Goal: Information Seeking & Learning: Learn about a topic

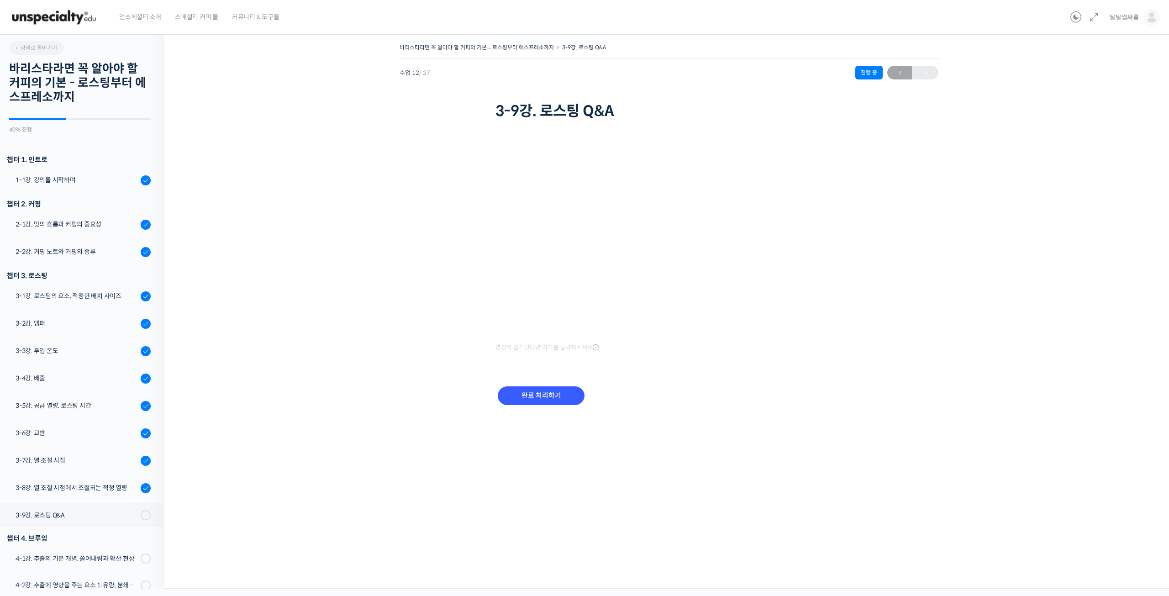
scroll to position [334, 0]
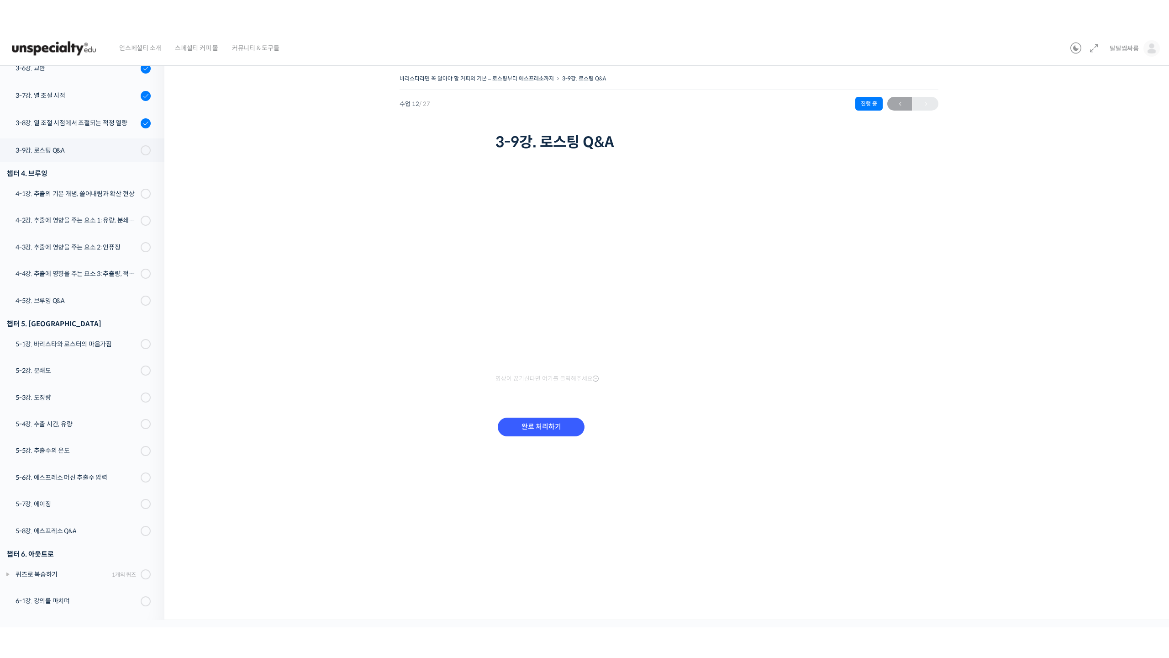
scroll to position [334, 0]
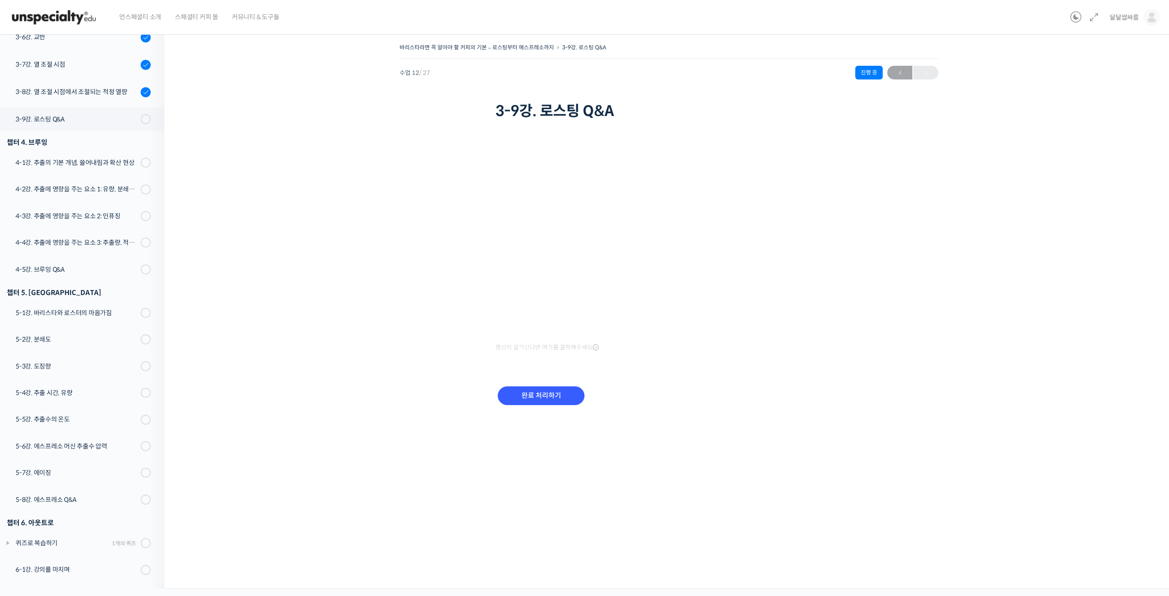
scroll to position [334, 0]
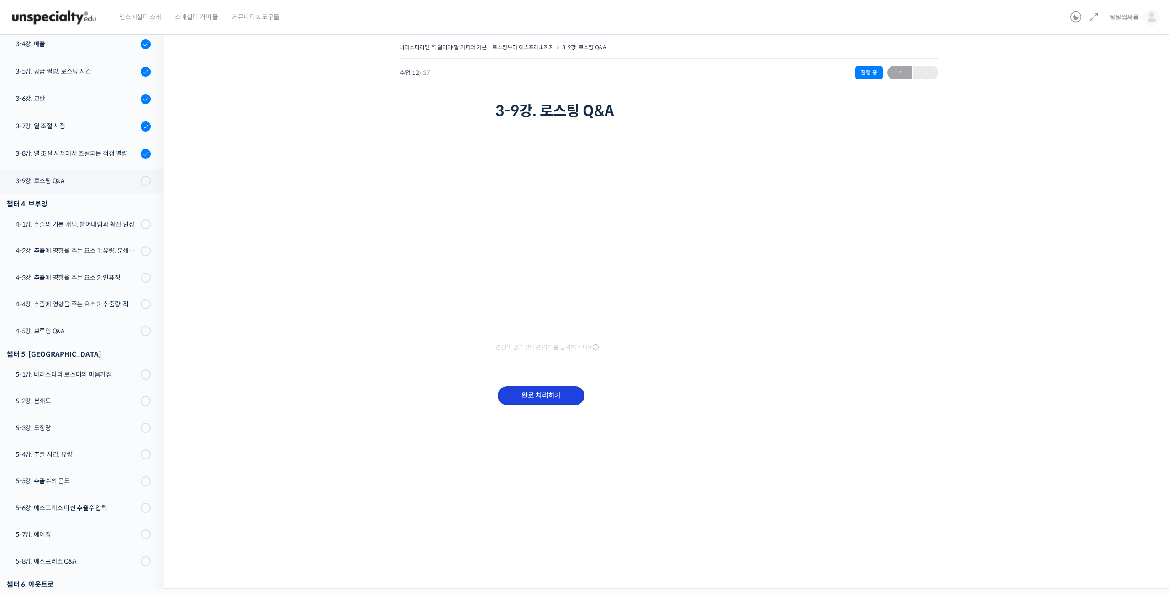
click at [537, 395] on input "완료 처리하기" at bounding box center [541, 395] width 87 height 19
